Goal: Task Accomplishment & Management: Manage account settings

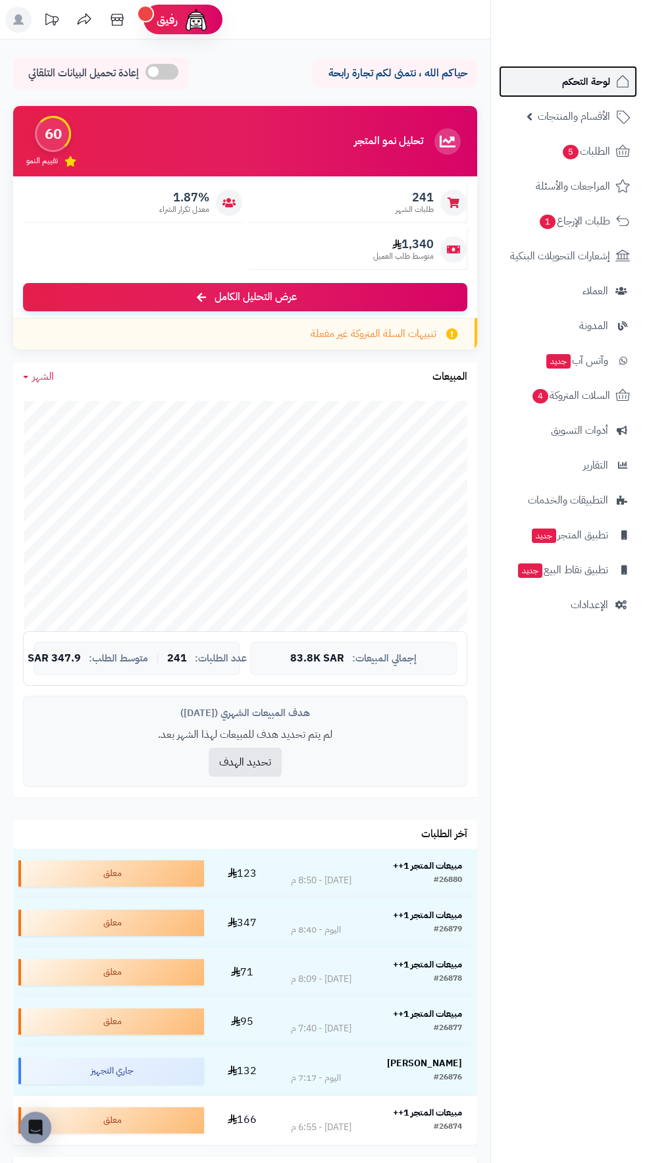
click at [587, 81] on span "لوحة التحكم" at bounding box center [586, 81] width 48 height 18
click at [563, 81] on span "لوحة التحكم" at bounding box center [586, 81] width 48 height 18
click at [604, 76] on span "لوحة التحكم" at bounding box center [586, 81] width 48 height 18
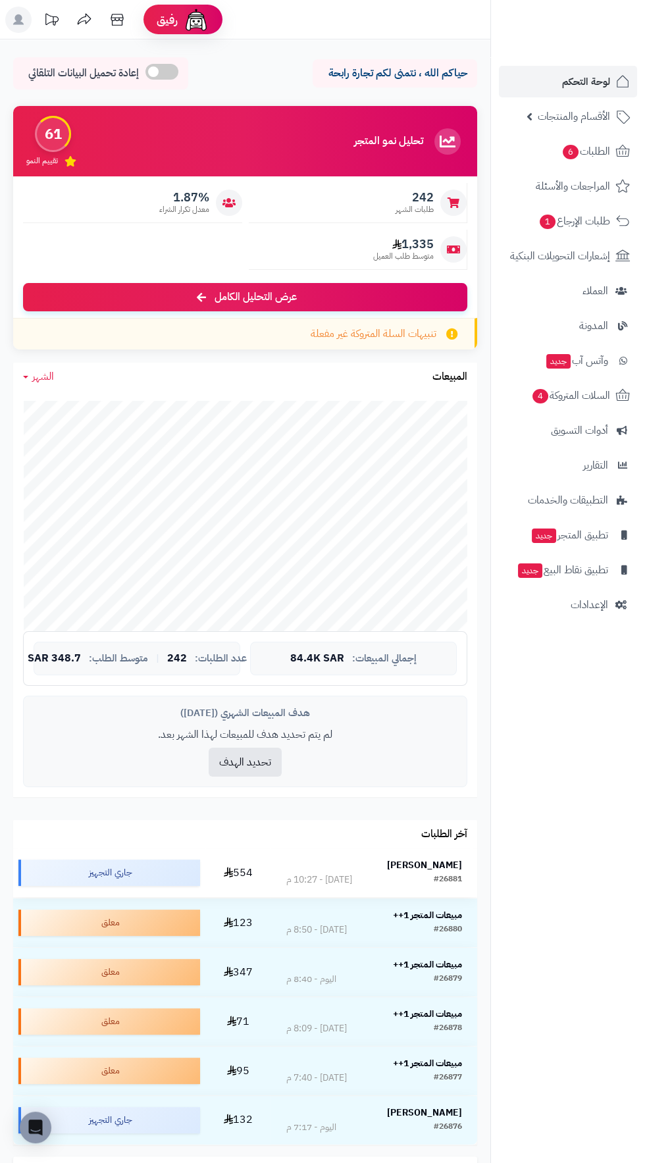
click at [448, 870] on strong "[PERSON_NAME]" at bounding box center [424, 865] width 75 height 14
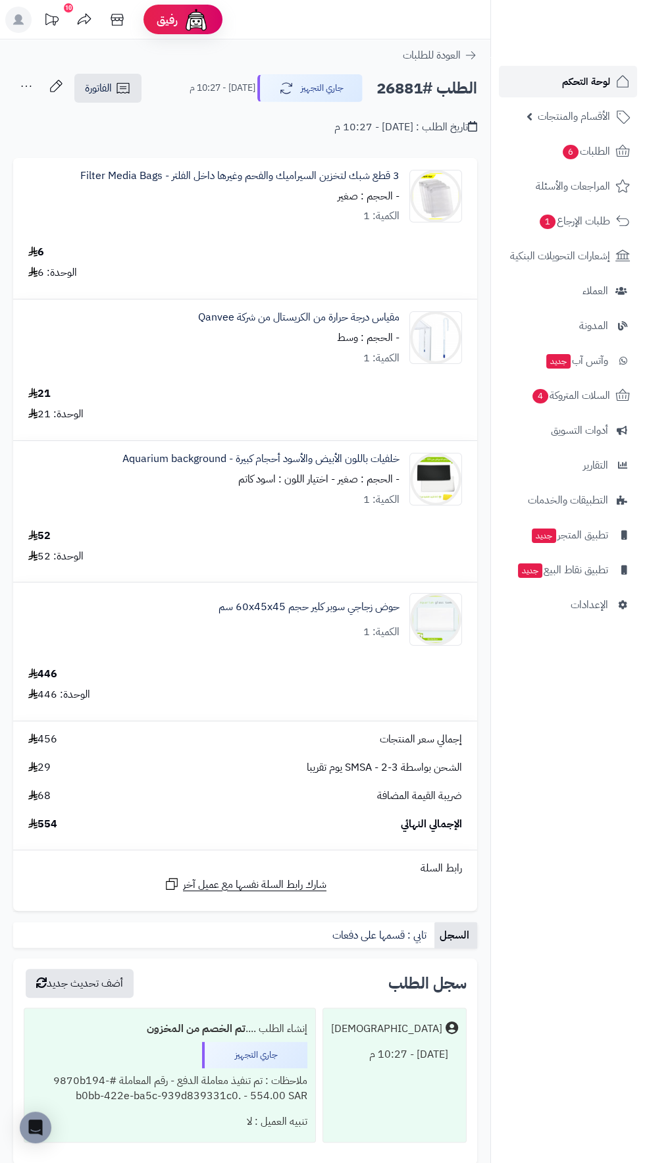
click at [591, 81] on span "لوحة التحكم" at bounding box center [586, 81] width 48 height 18
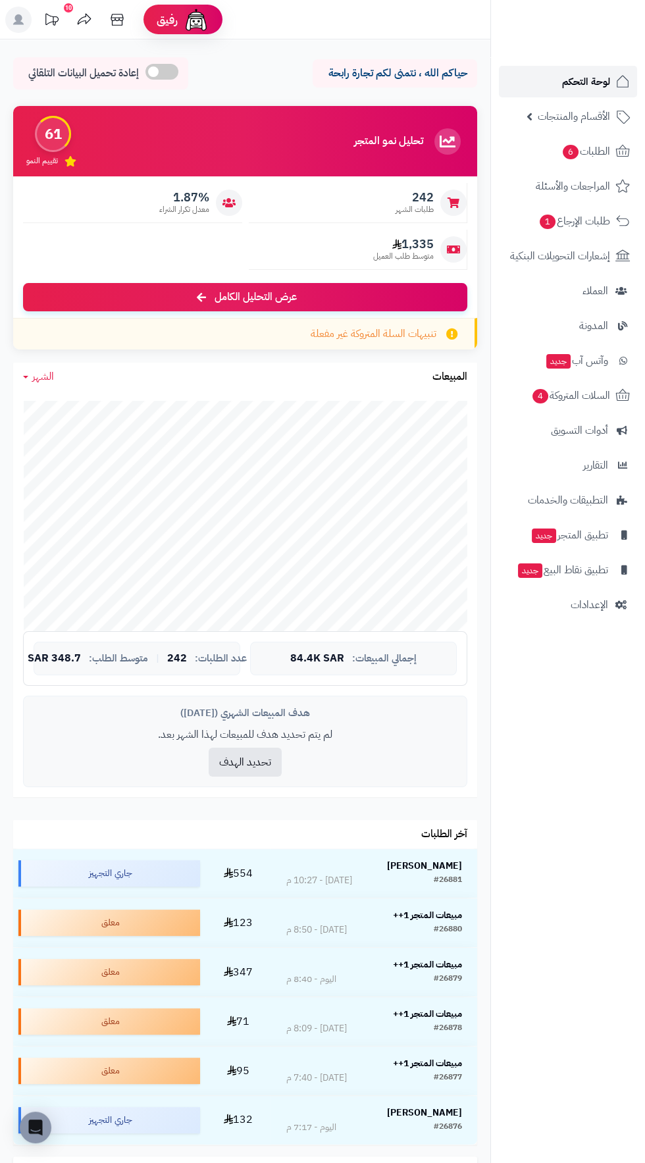
click at [581, 80] on span "لوحة التحكم" at bounding box center [586, 81] width 48 height 18
